Goal: Information Seeking & Learning: Learn about a topic

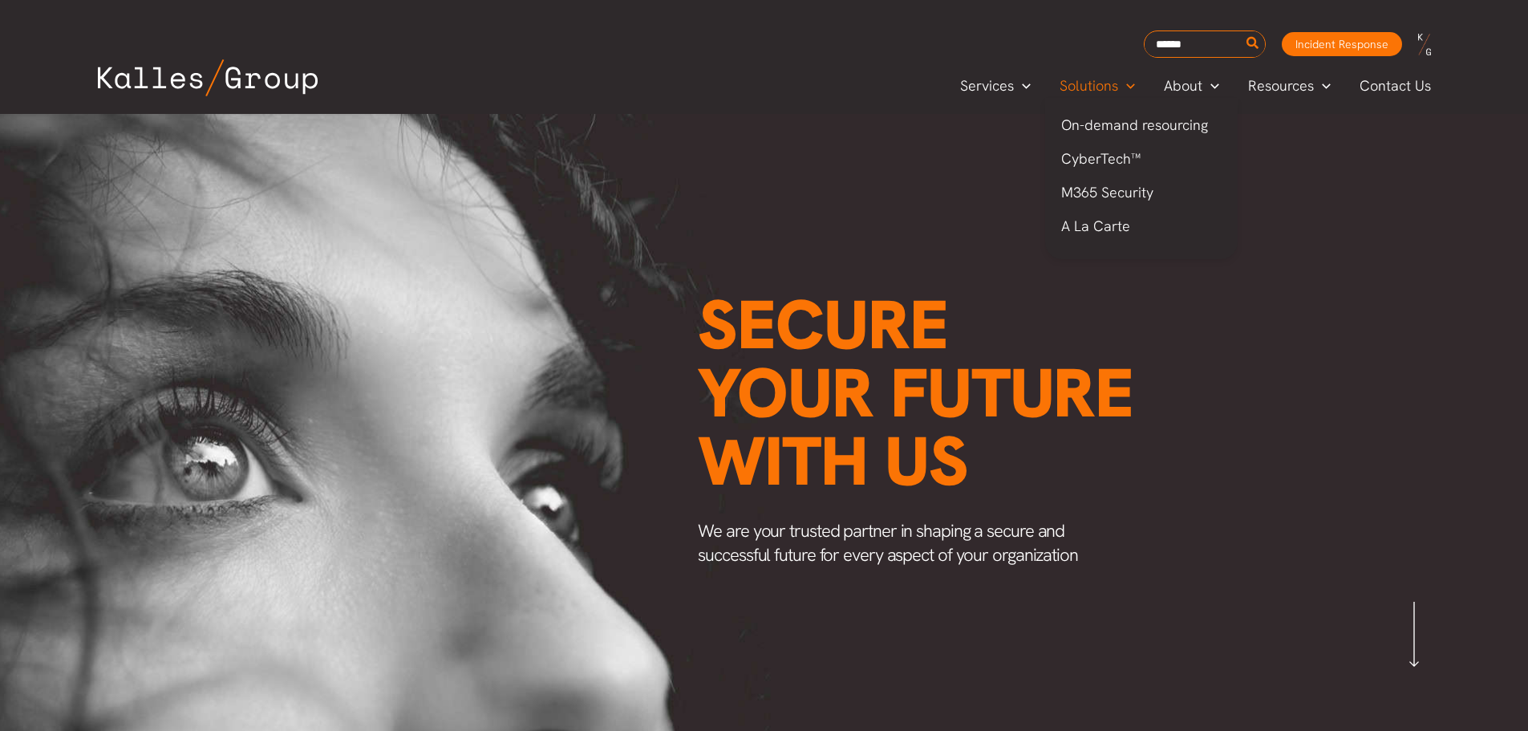
click at [1093, 78] on span "Solutions" at bounding box center [1088, 86] width 59 height 24
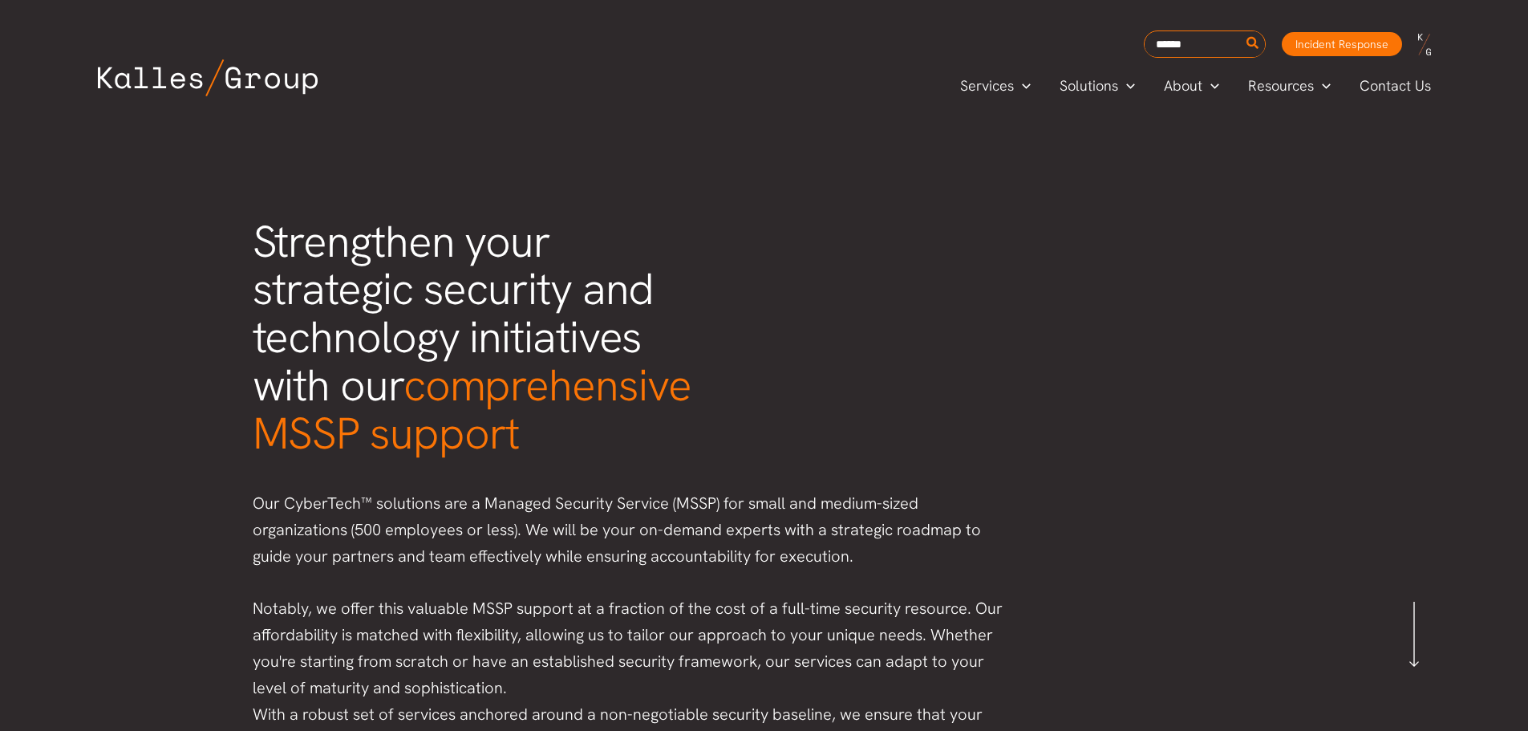
click at [487, 60] on div at bounding box center [357, 85] width 550 height 53
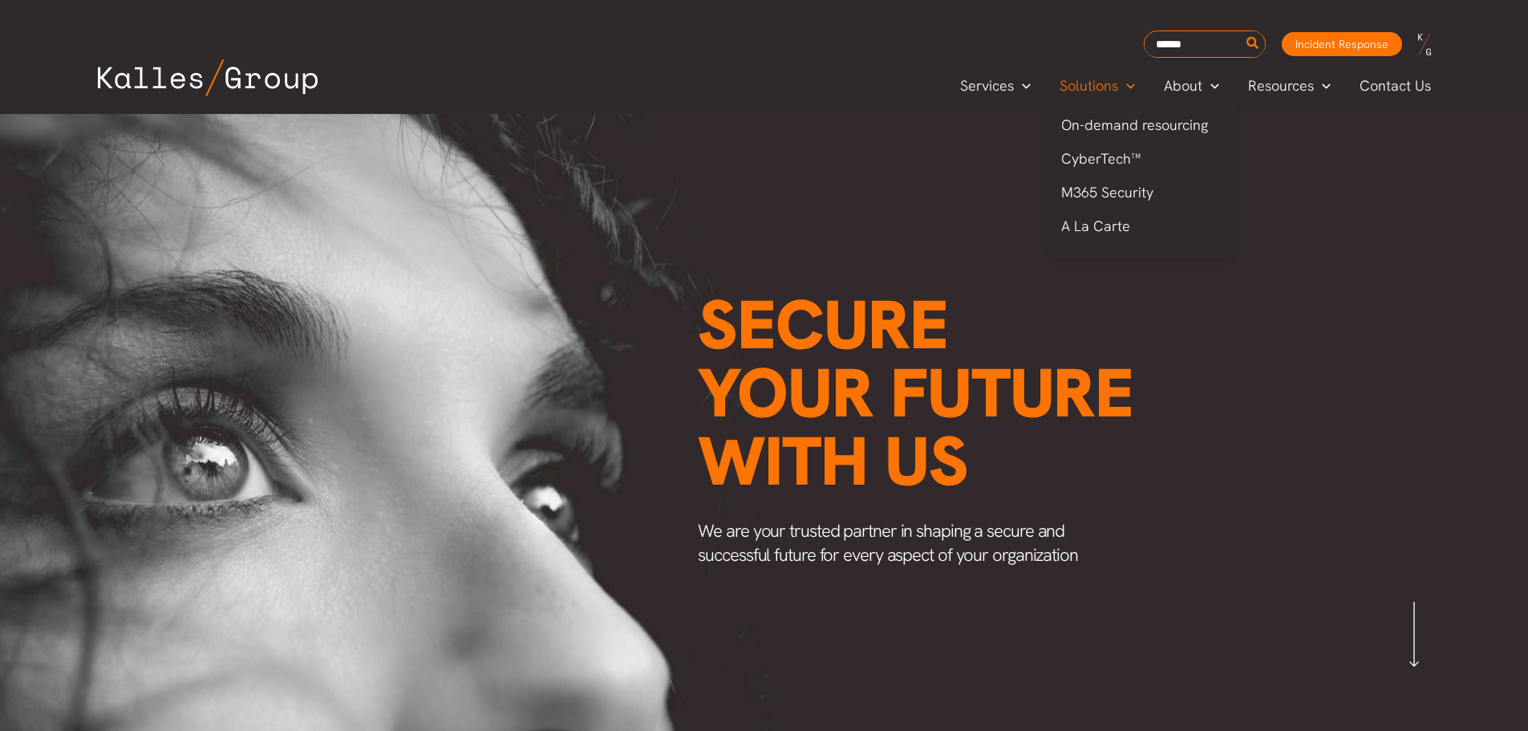
click at [1082, 98] on ul "On-demand resourcing CyberTech™ M365 Security A La Carte" at bounding box center [1141, 178] width 192 height 161
click at [1128, 82] on icon "Menu Toggle" at bounding box center [1130, 86] width 9 height 9
